Goal: Task Accomplishment & Management: Complete application form

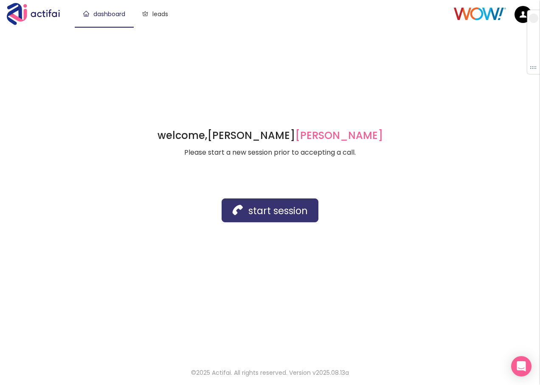
click at [251, 206] on button "start session" at bounding box center [270, 210] width 97 height 24
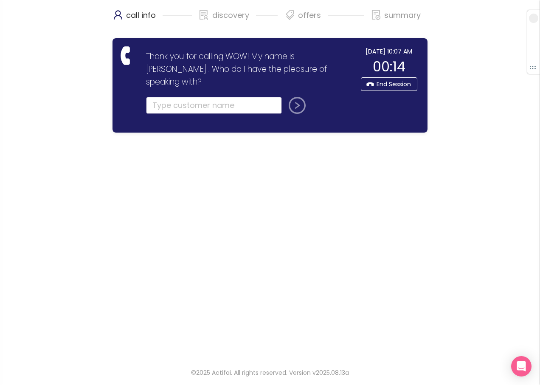
click at [161, 97] on input "text" at bounding box center [214, 105] width 136 height 17
click at [162, 99] on input "text" at bounding box center [214, 105] width 136 height 17
type input "[DATE][PERSON_NAME]"
click at [298, 97] on button "submit" at bounding box center [296, 105] width 20 height 17
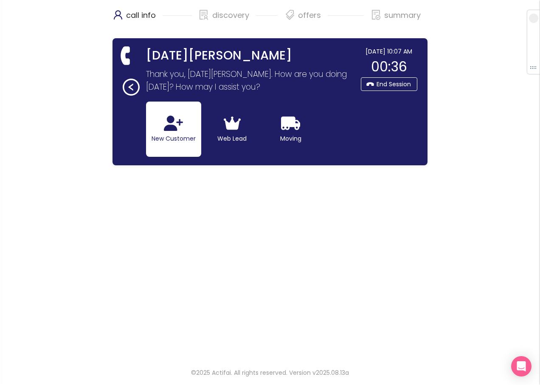
click at [195, 128] on button "New Customer" at bounding box center [173, 129] width 55 height 55
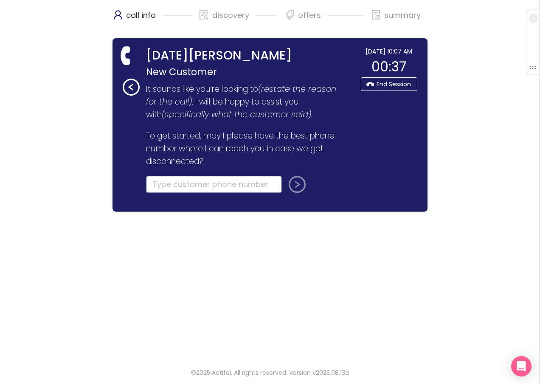
click at [174, 187] on input "tel" at bounding box center [214, 184] width 136 height 17
type input "[PHONE_NUMBER]"
click at [289, 187] on button "submit" at bounding box center [296, 184] width 20 height 17
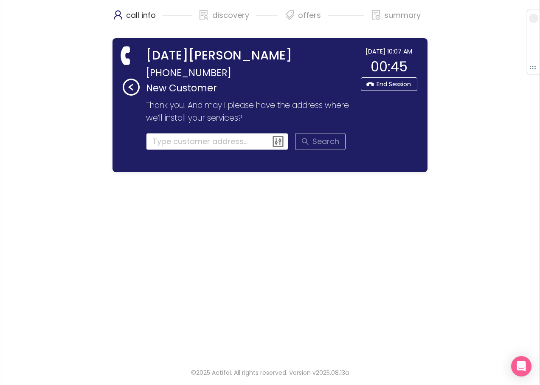
click at [173, 142] on input at bounding box center [217, 141] width 143 height 17
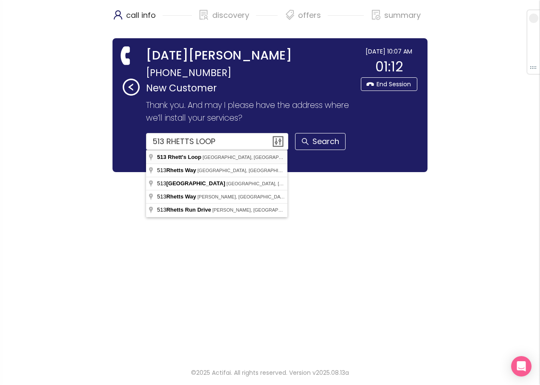
type input "[STREET_ADDRESS]"
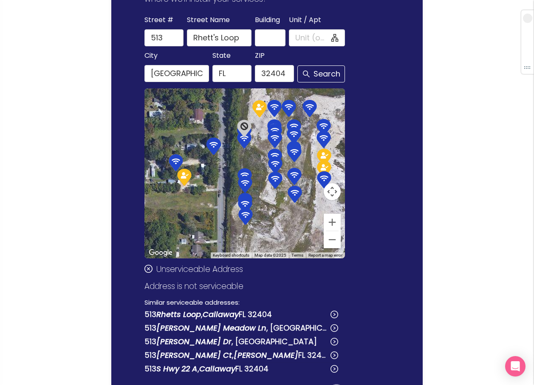
scroll to position [42, 0]
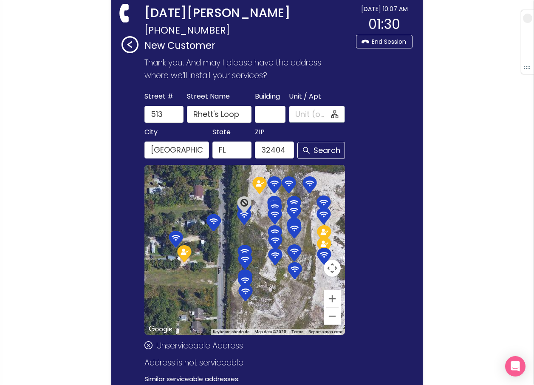
click at [300, 113] on input "Unit / Apt" at bounding box center [312, 114] width 34 height 12
click at [218, 113] on input "Rhett's Loop" at bounding box center [219, 114] width 65 height 17
click at [318, 150] on button "Search" at bounding box center [321, 150] width 48 height 17
type input "Rhetts Loop"
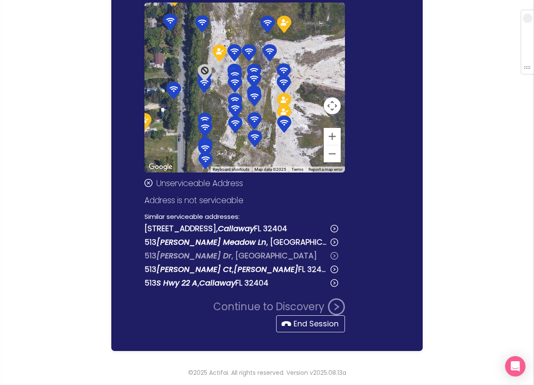
scroll to position [162, 0]
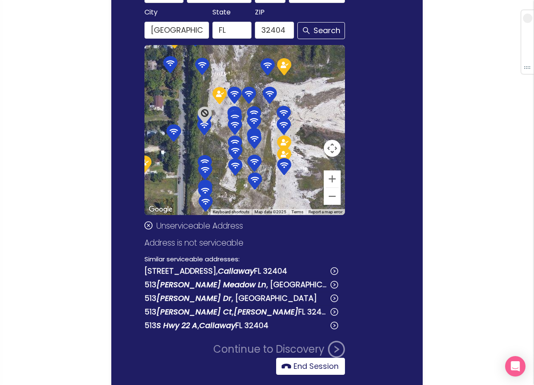
click at [307, 364] on button "End Session" at bounding box center [310, 366] width 69 height 17
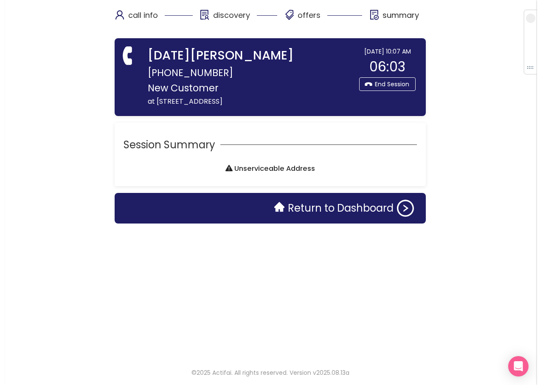
scroll to position [0, 0]
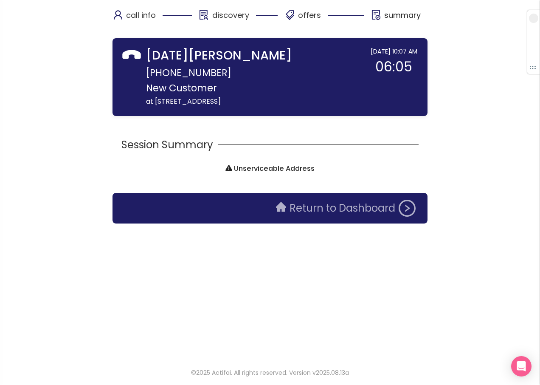
click at [311, 202] on button "Return to Dashboard" at bounding box center [346, 208] width 150 height 17
